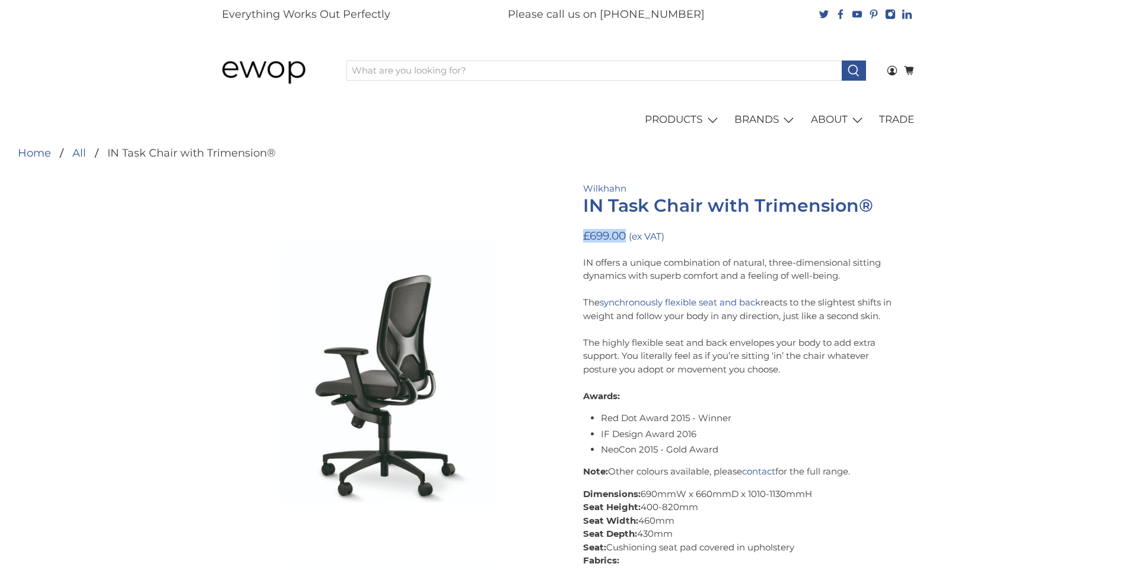
drag, startPoint x: 578, startPoint y: 235, endPoint x: 628, endPoint y: 239, distance: 49.4
copy span "£699.00"
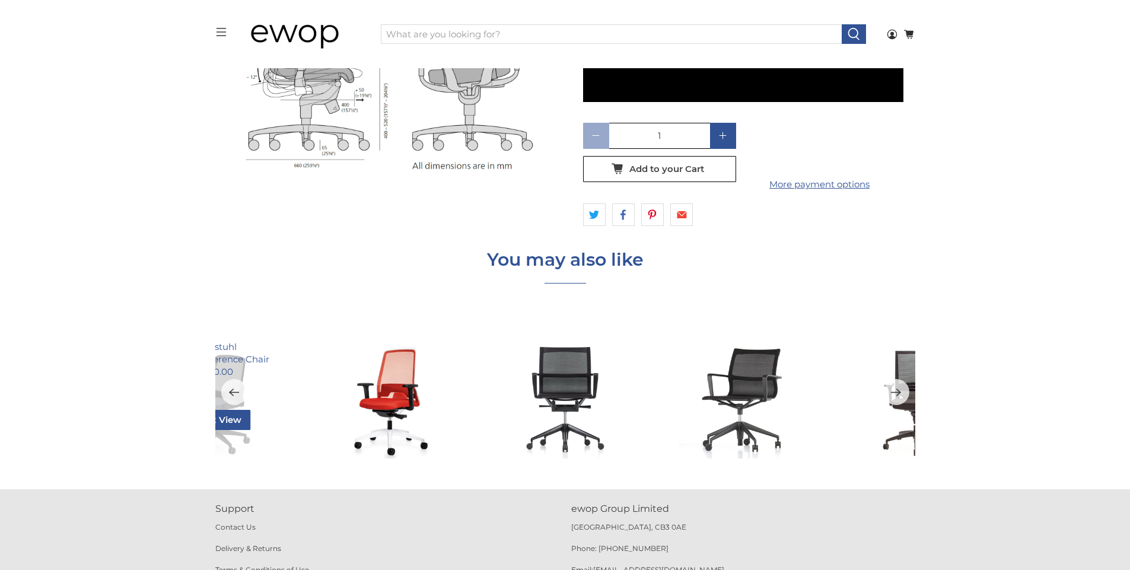
scroll to position [2920, 0]
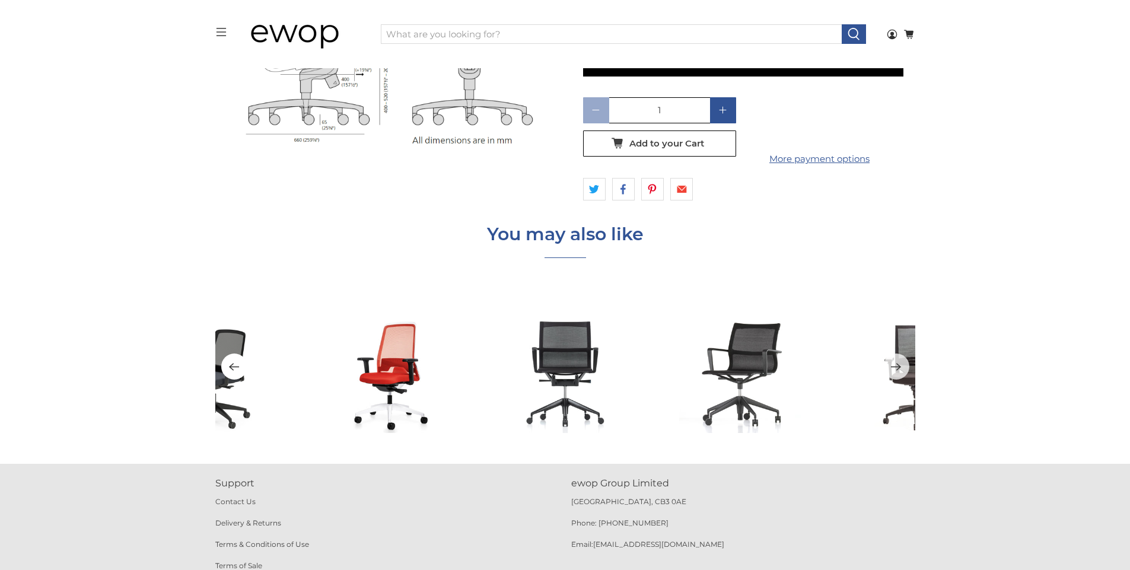
drag, startPoint x: 315, startPoint y: 397, endPoint x: 230, endPoint y: 361, distance: 92.8
click at [716, 104] on span at bounding box center [723, 111] width 14 height 14
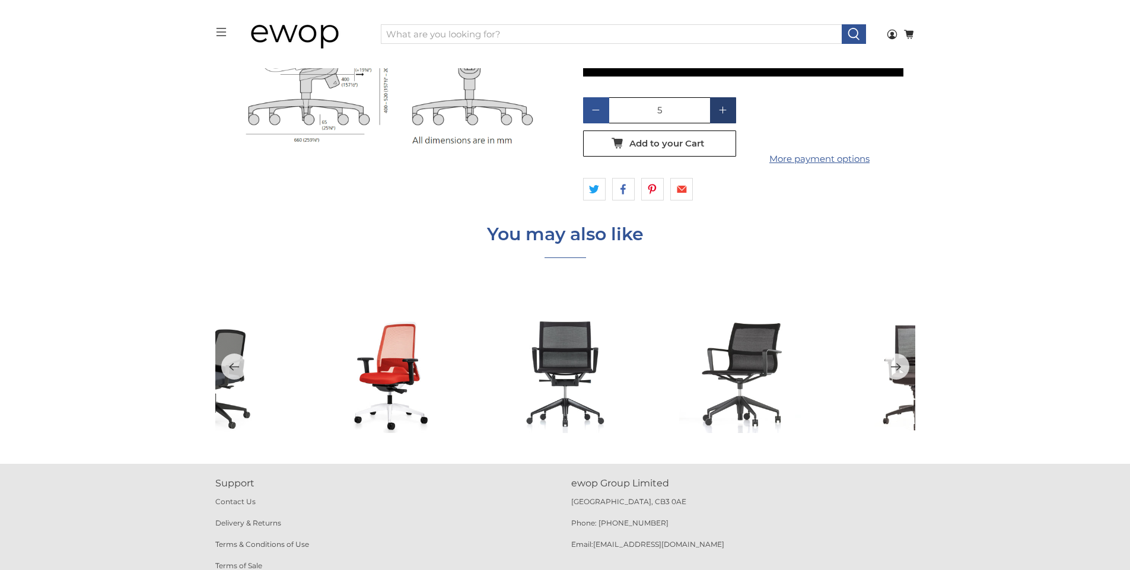
click at [716, 104] on span at bounding box center [723, 111] width 14 height 14
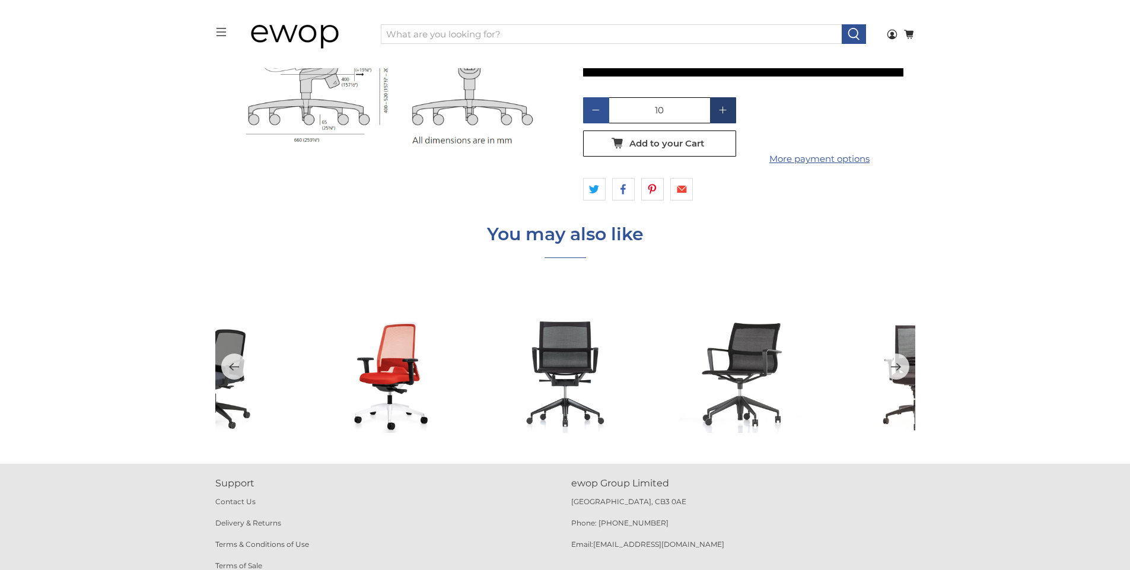
click at [716, 104] on span at bounding box center [723, 111] width 14 height 14
click at [718, 104] on span at bounding box center [723, 111] width 14 height 14
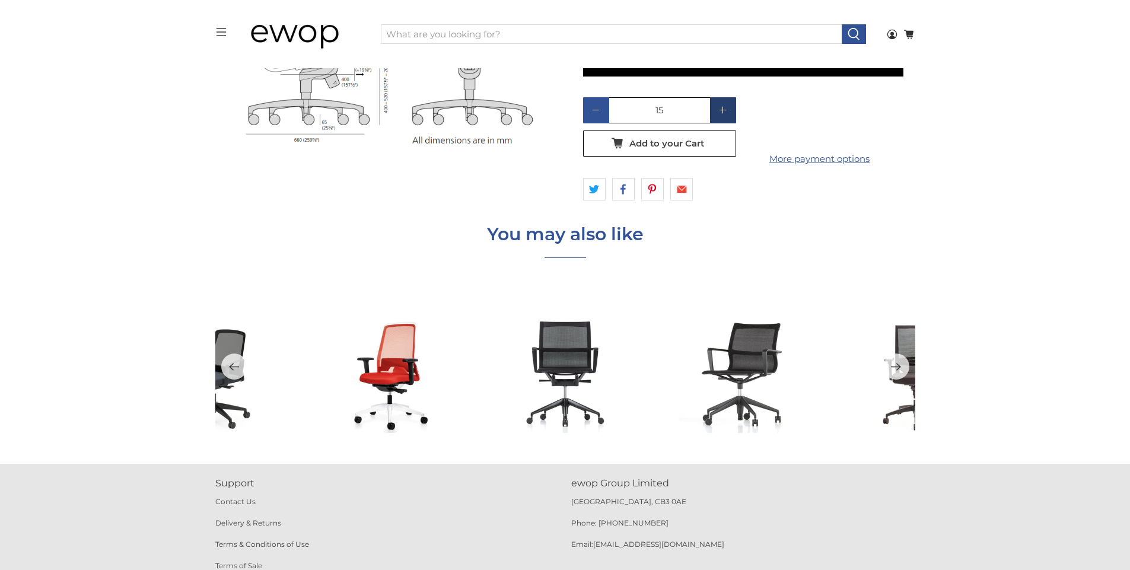
click at [719, 106] on icon at bounding box center [723, 110] width 8 height 8
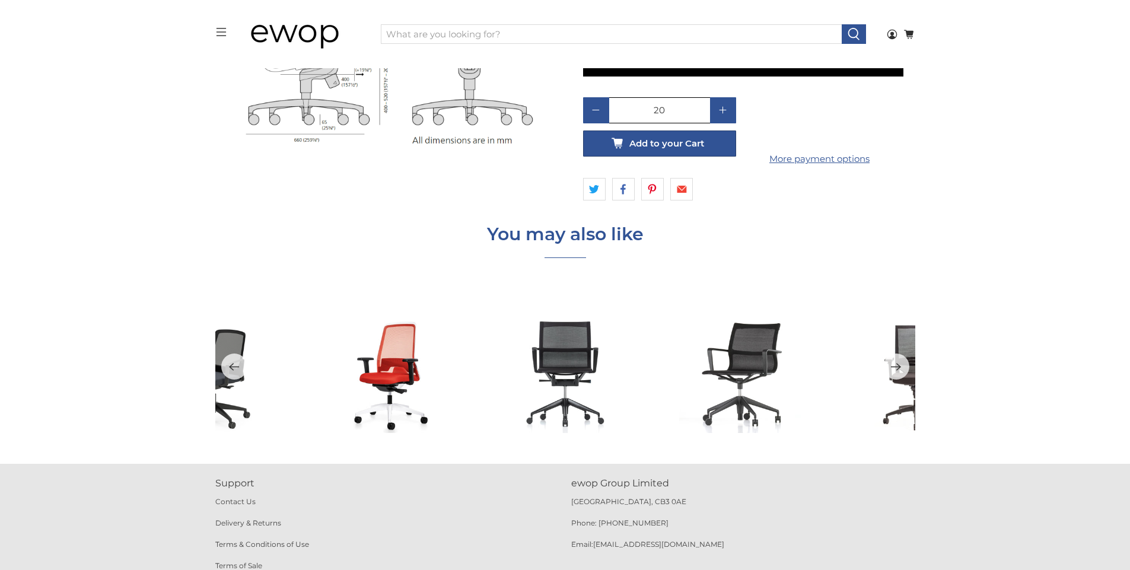
click at [673, 138] on span "Add to your Cart" at bounding box center [666, 143] width 75 height 11
click at [667, 97] on input "20" at bounding box center [659, 110] width 101 height 26
drag, startPoint x: 648, startPoint y: 98, endPoint x: 668, endPoint y: 104, distance: 21.8
click at [668, 104] on input "2" at bounding box center [659, 110] width 101 height 26
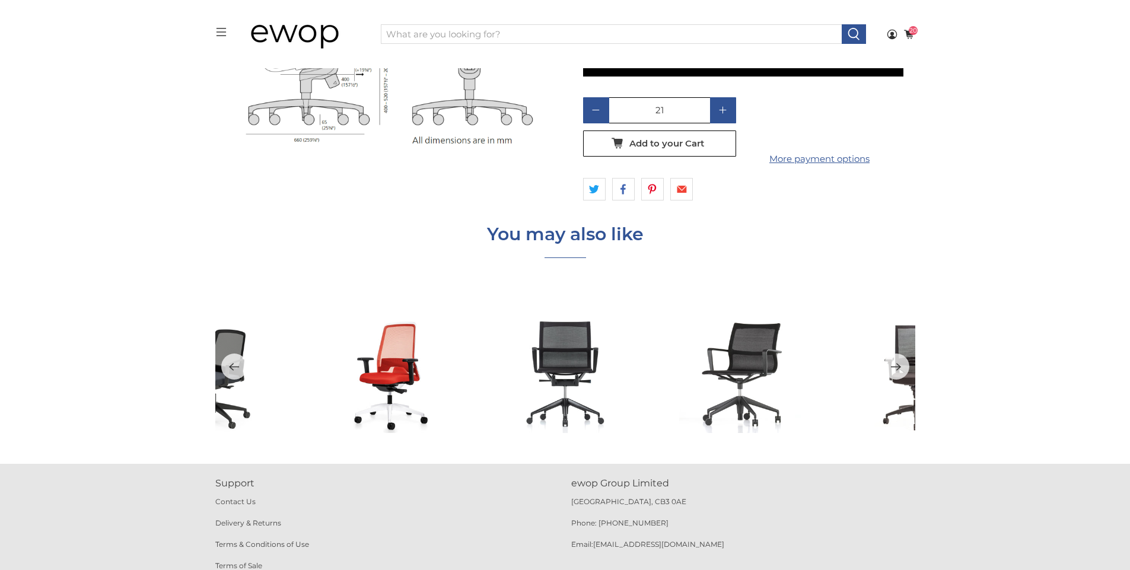
type input "2"
type input "1"
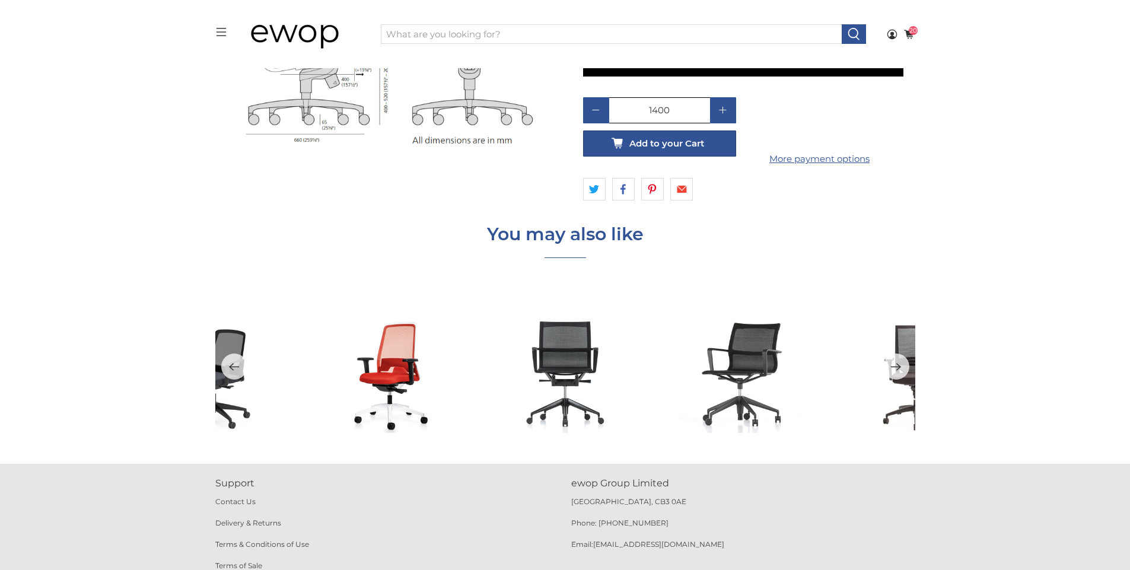
click at [665, 134] on icon "button" at bounding box center [659, 143] width 19 height 19
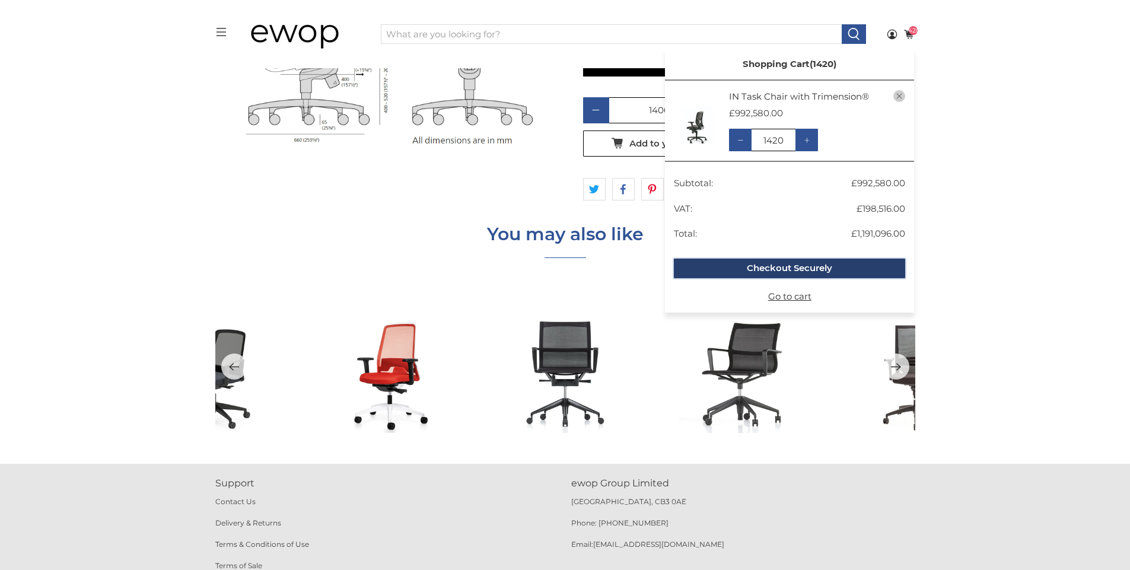
click at [829, 272] on button "Checkout Securely" at bounding box center [789, 269] width 231 height 20
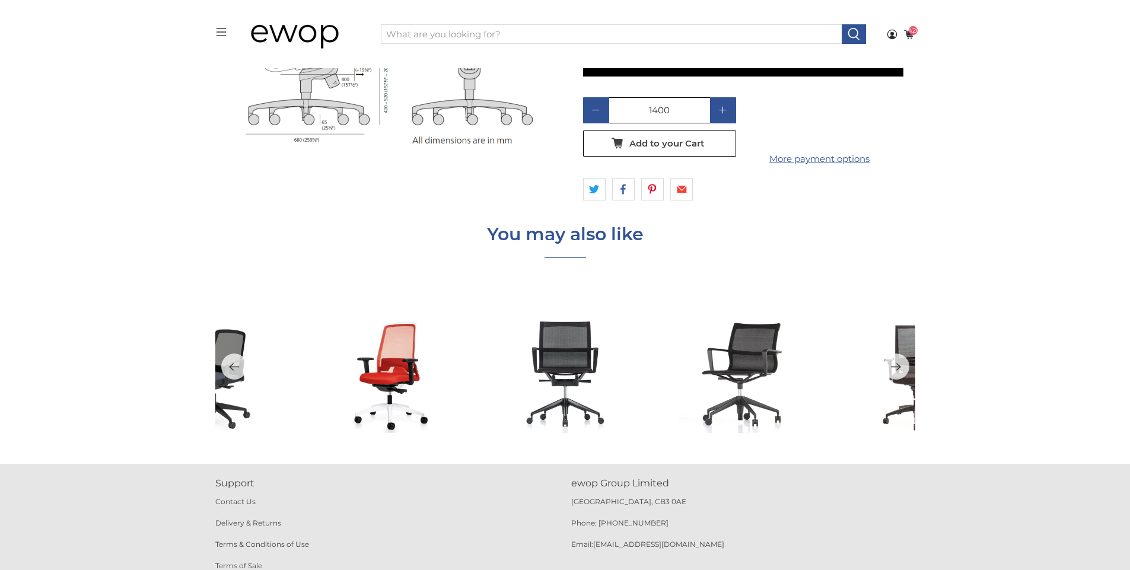
click at [652, 98] on input "1400" at bounding box center [659, 110] width 101 height 26
type input "400"
click at [746, 131] on shop-pay-wallet-button at bounding box center [744, 136] width 2 height 11
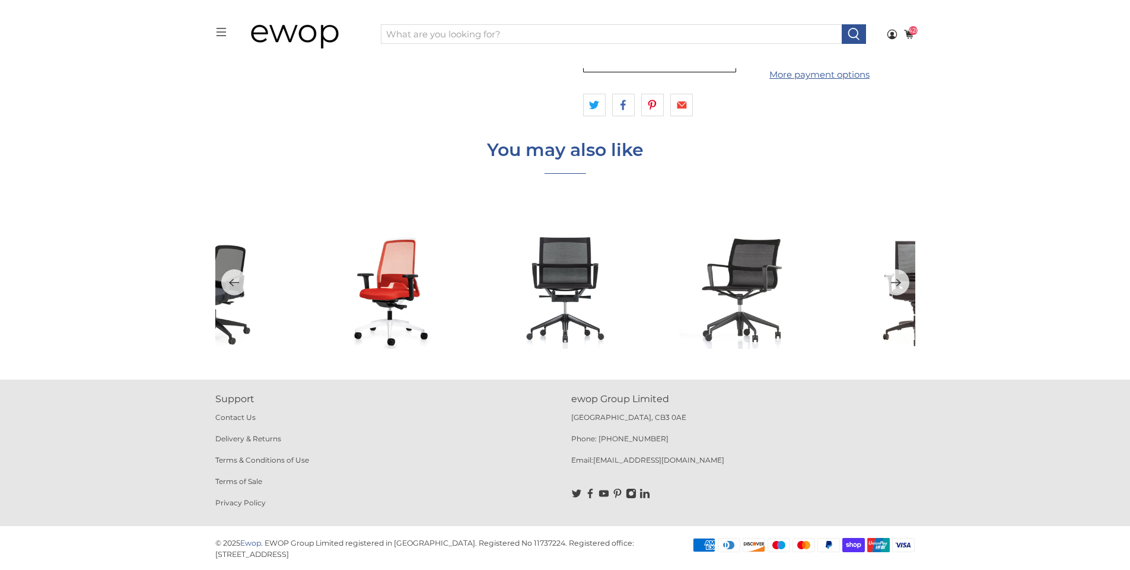
scroll to position [3006, 0]
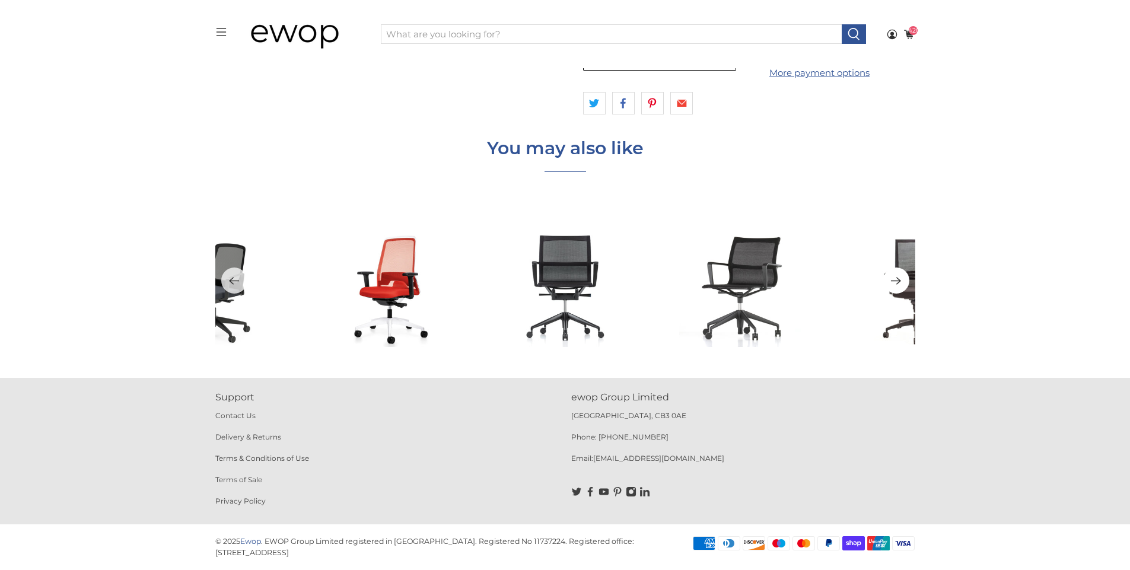
click at [885, 282] on button "Next" at bounding box center [896, 280] width 26 height 26
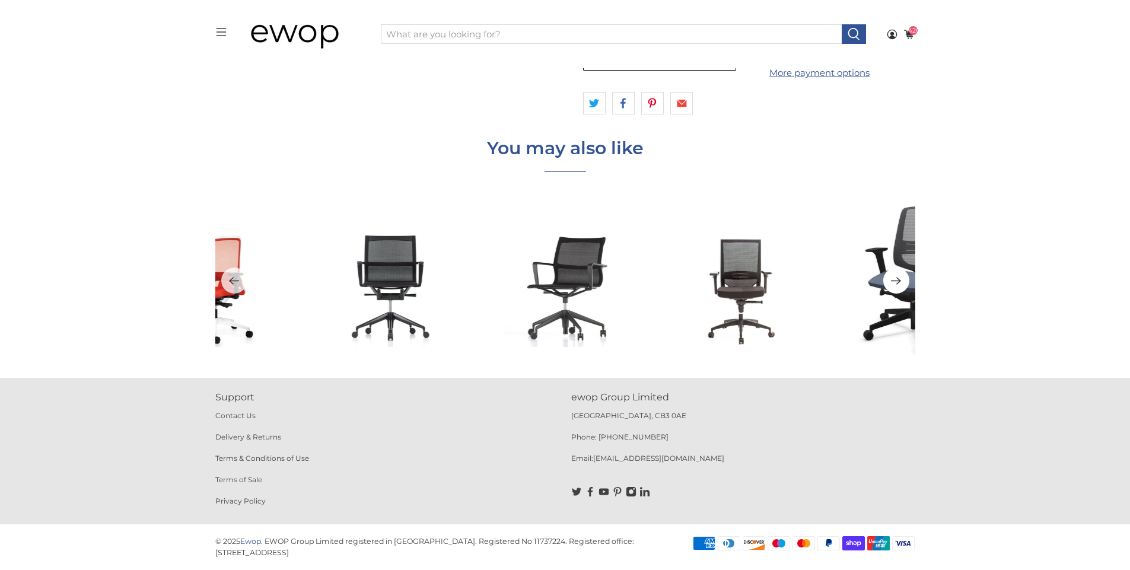
click at [897, 284] on icon "Next" at bounding box center [896, 281] width 10 height 8
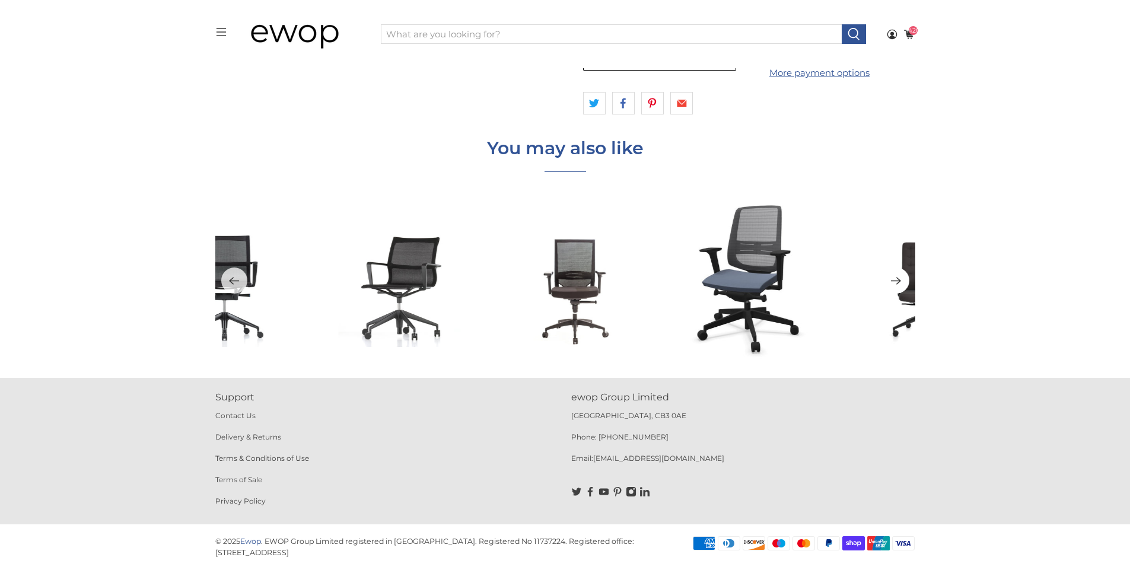
click at [897, 285] on icon "Next" at bounding box center [895, 280] width 11 height 15
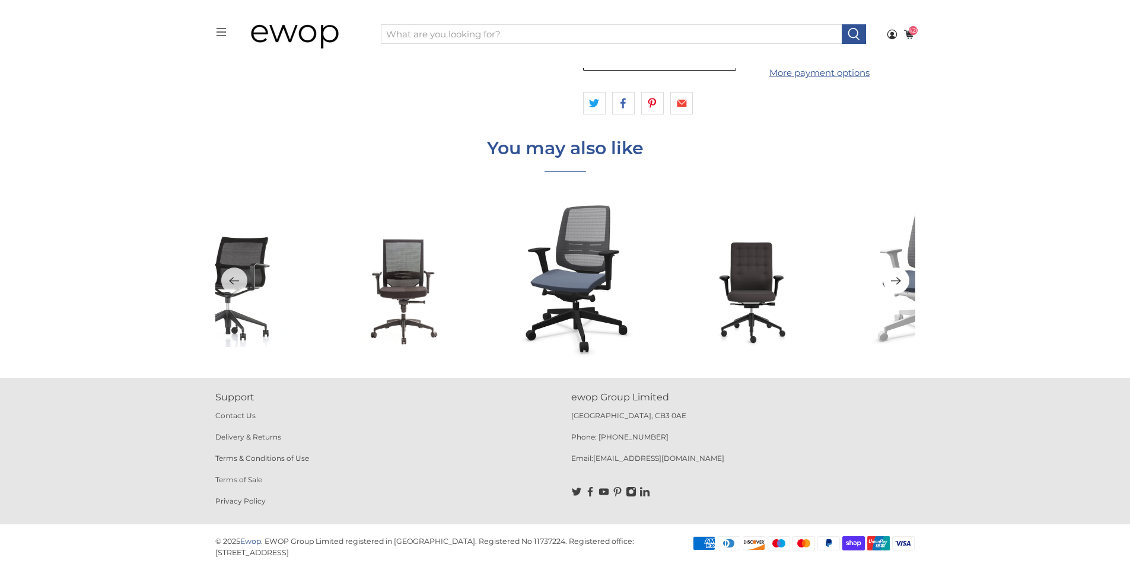
click at [897, 285] on icon "Next" at bounding box center [895, 280] width 11 height 15
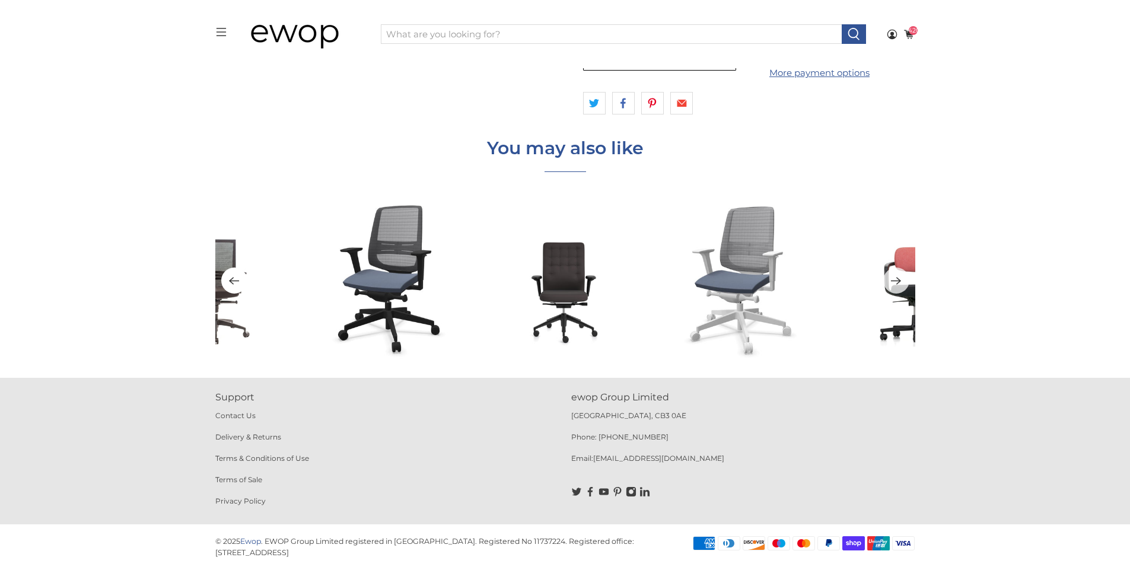
click at [239, 282] on icon "Previous" at bounding box center [233, 280] width 11 height 15
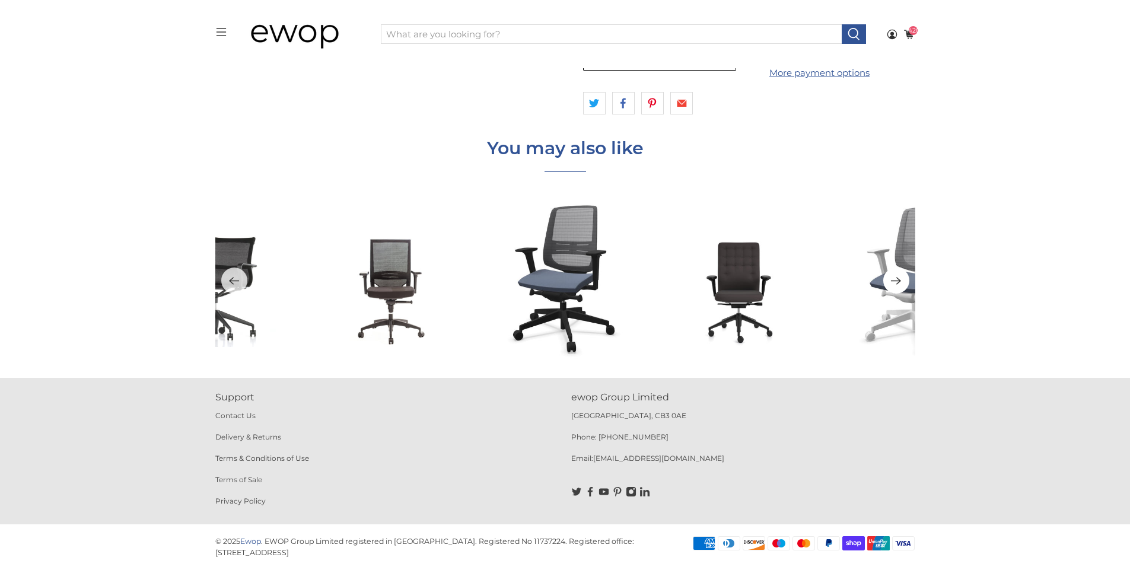
click at [900, 285] on icon "Next" at bounding box center [895, 280] width 11 height 15
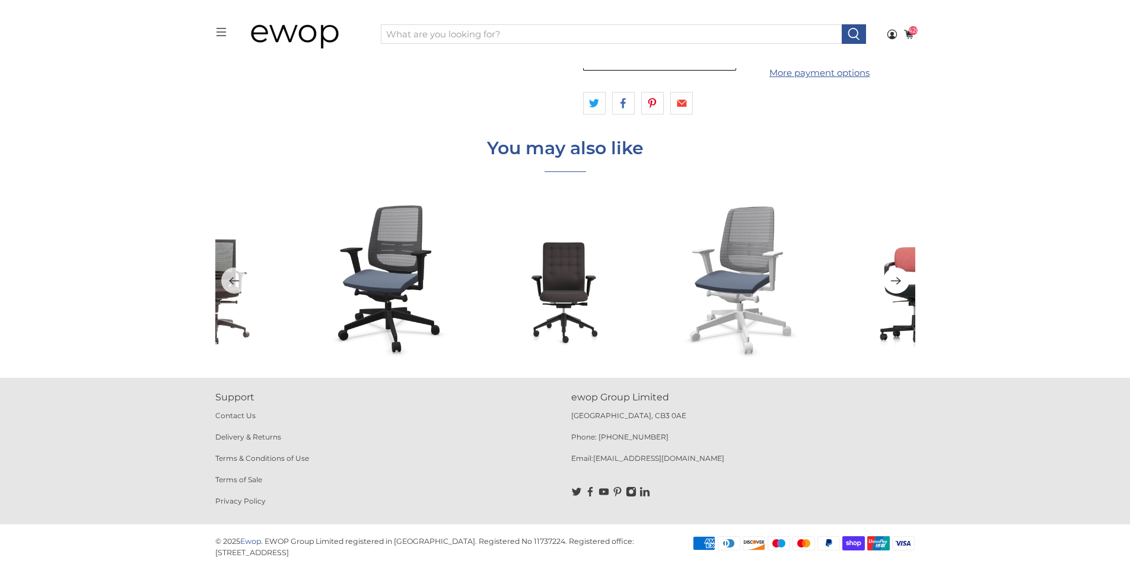
click at [897, 278] on icon "Next" at bounding box center [895, 280] width 11 height 15
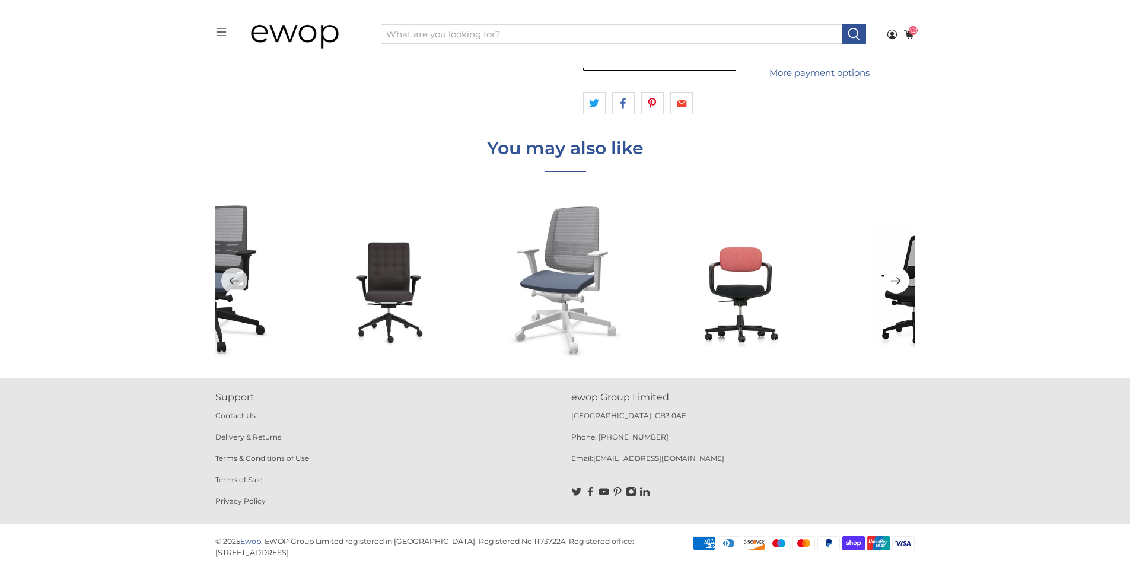
click at [896, 281] on icon "Next" at bounding box center [896, 281] width 10 height 8
